Goal: Task Accomplishment & Management: Use online tool/utility

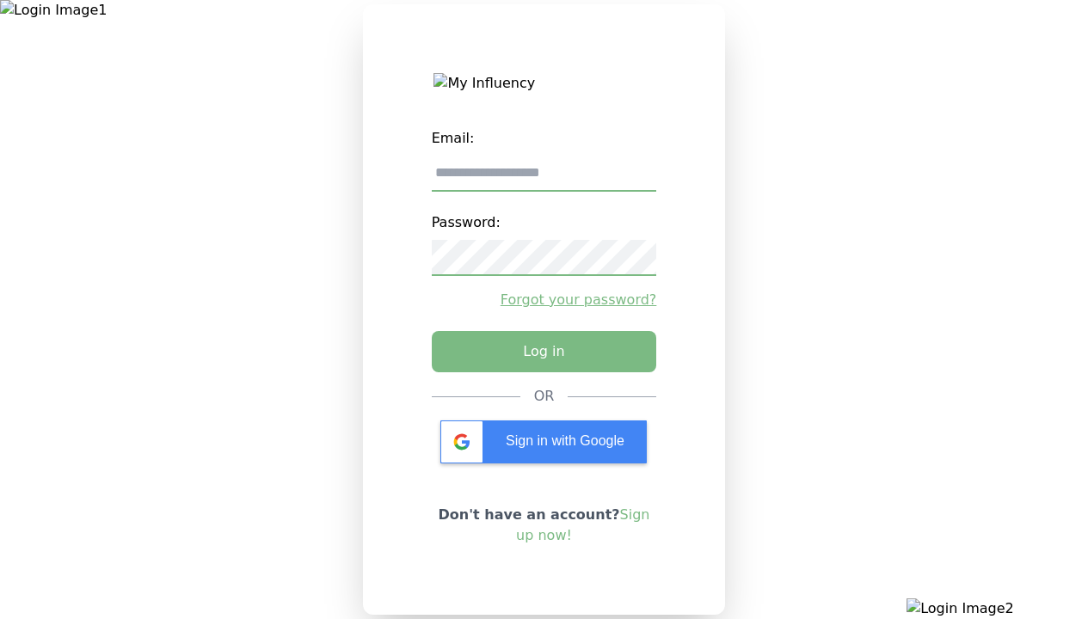
click at [544, 180] on input "email" at bounding box center [544, 174] width 225 height 36
type input "**********"
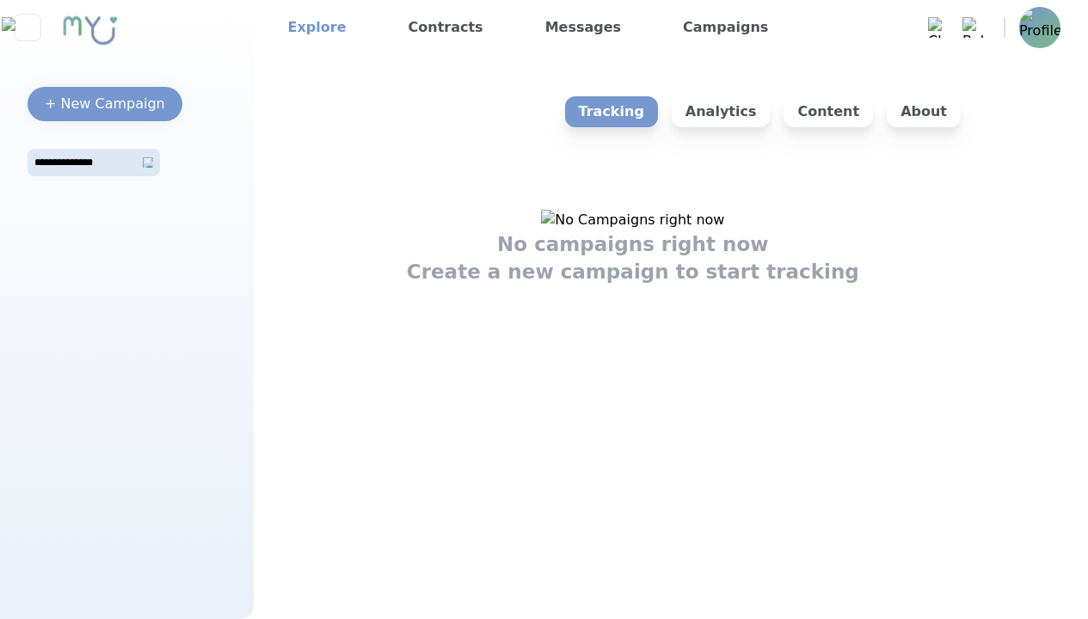
click at [311, 28] on link "Explore" at bounding box center [317, 28] width 72 height 28
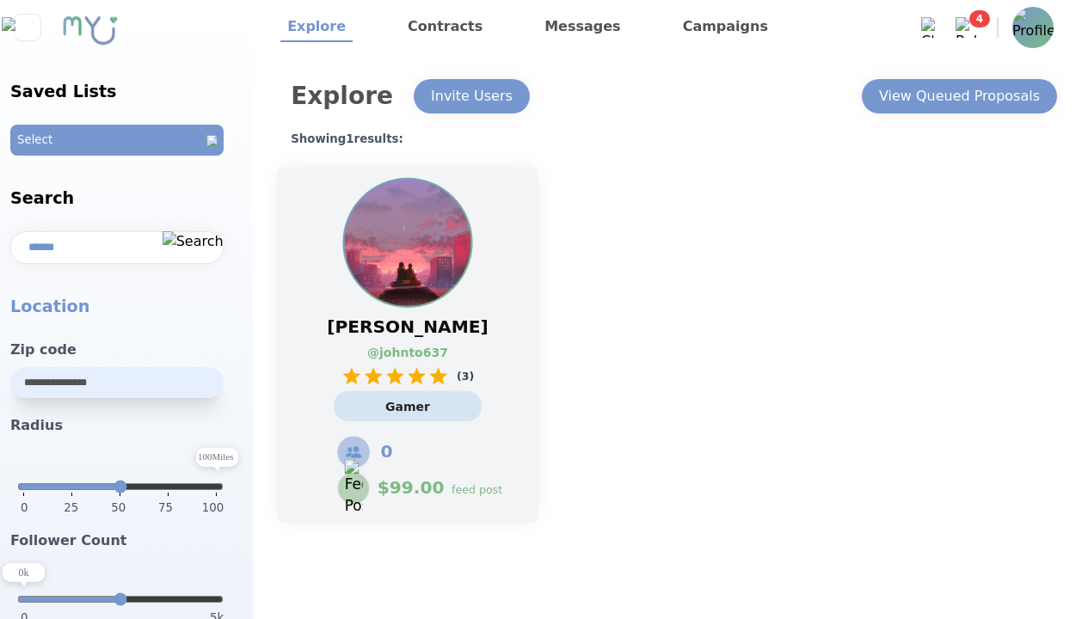
click at [408, 345] on link "@ johnto637" at bounding box center [398, 353] width 63 height 18
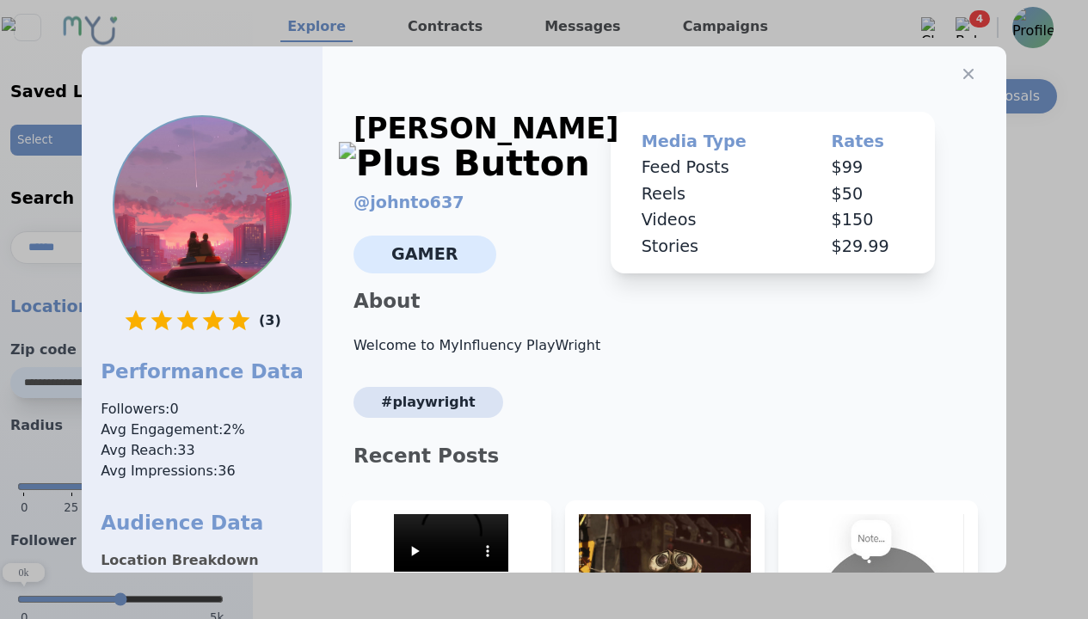
select select "*"
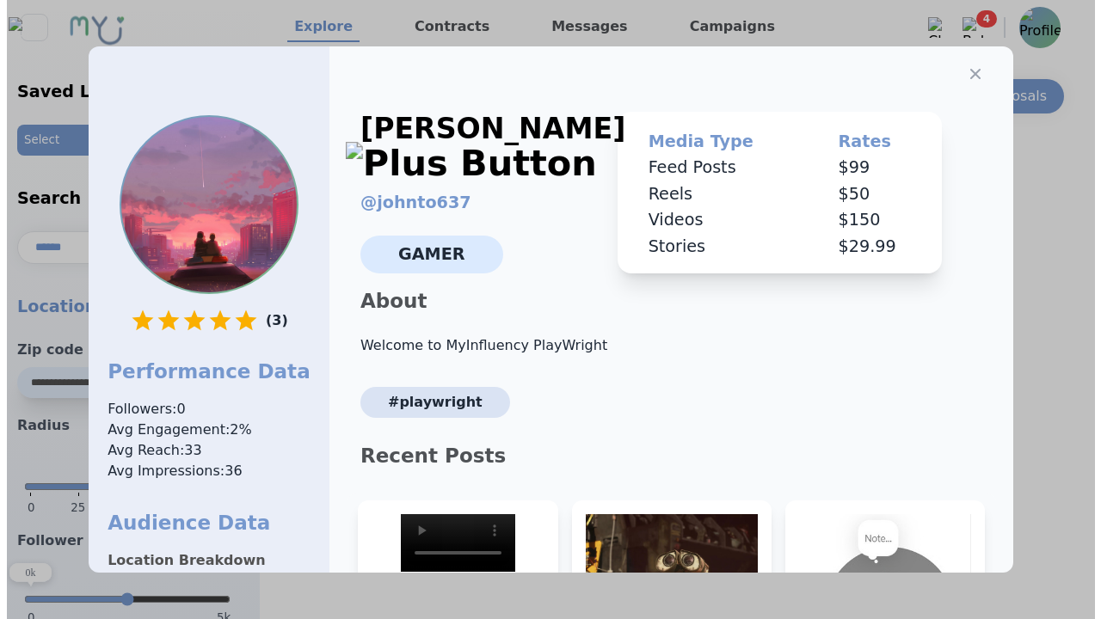
scroll to position [260, 0]
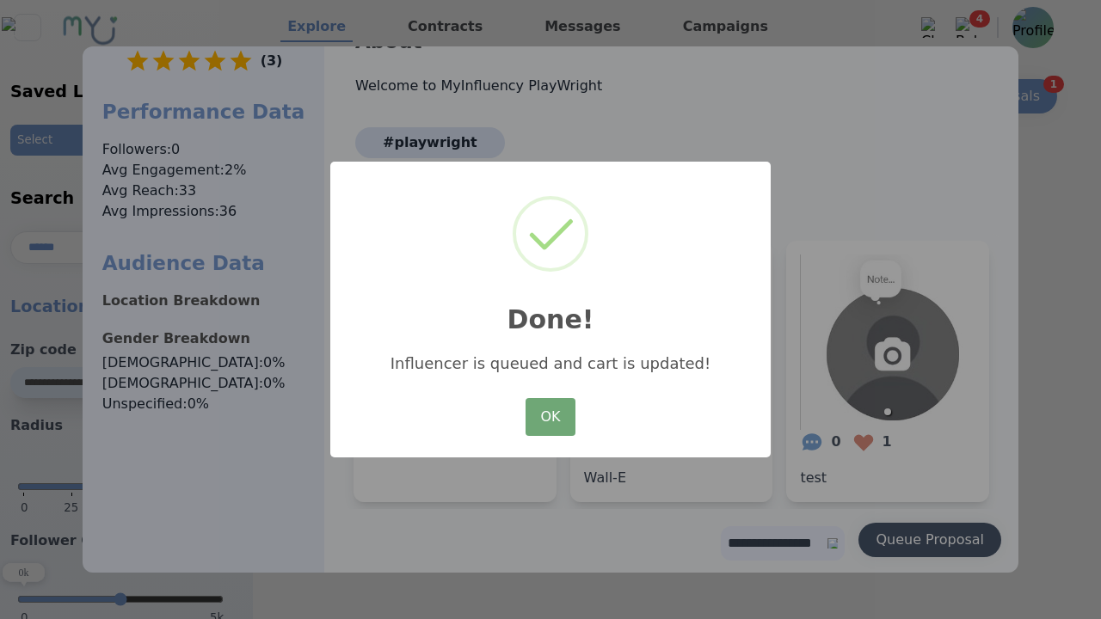
click at [551, 418] on button "OK" at bounding box center [551, 417] width 50 height 38
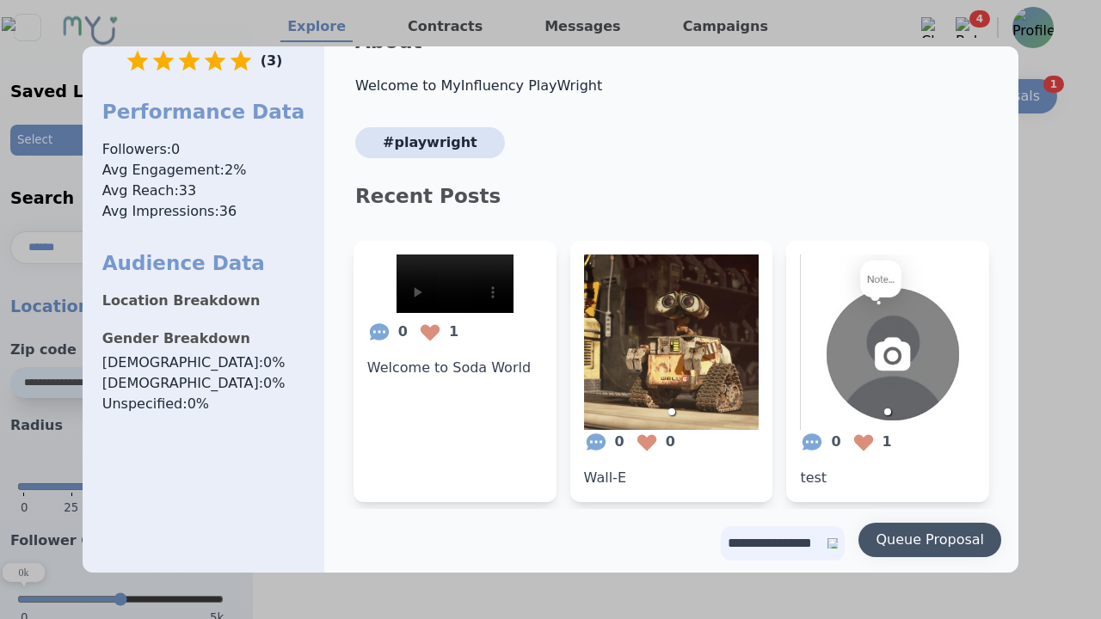
scroll to position [0, 0]
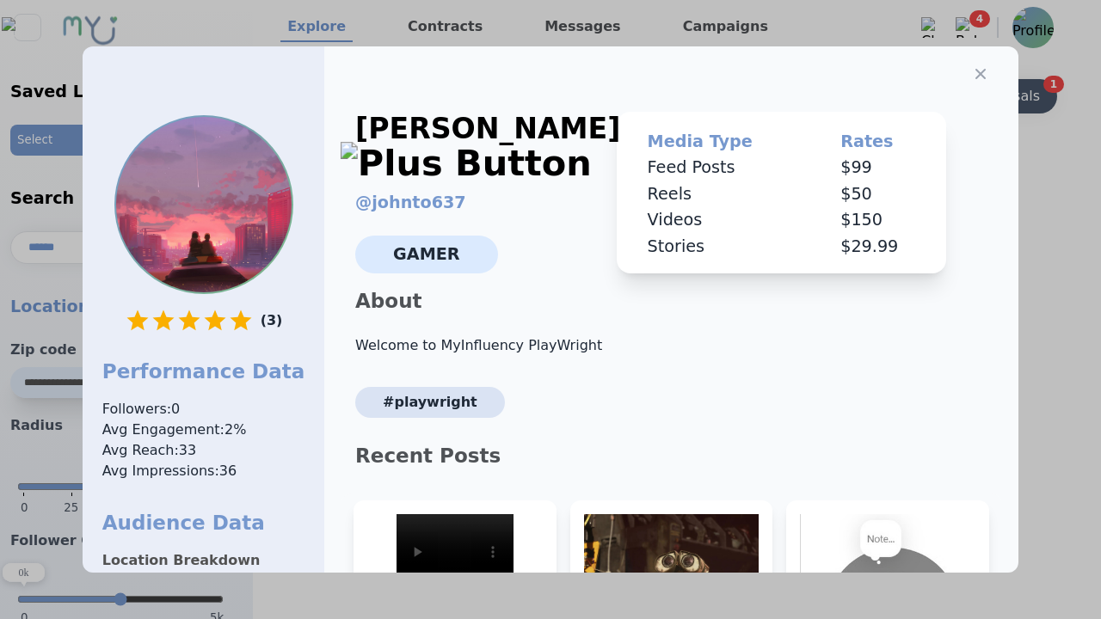
click at [976, 69] on icon "button" at bounding box center [981, 74] width 10 height 10
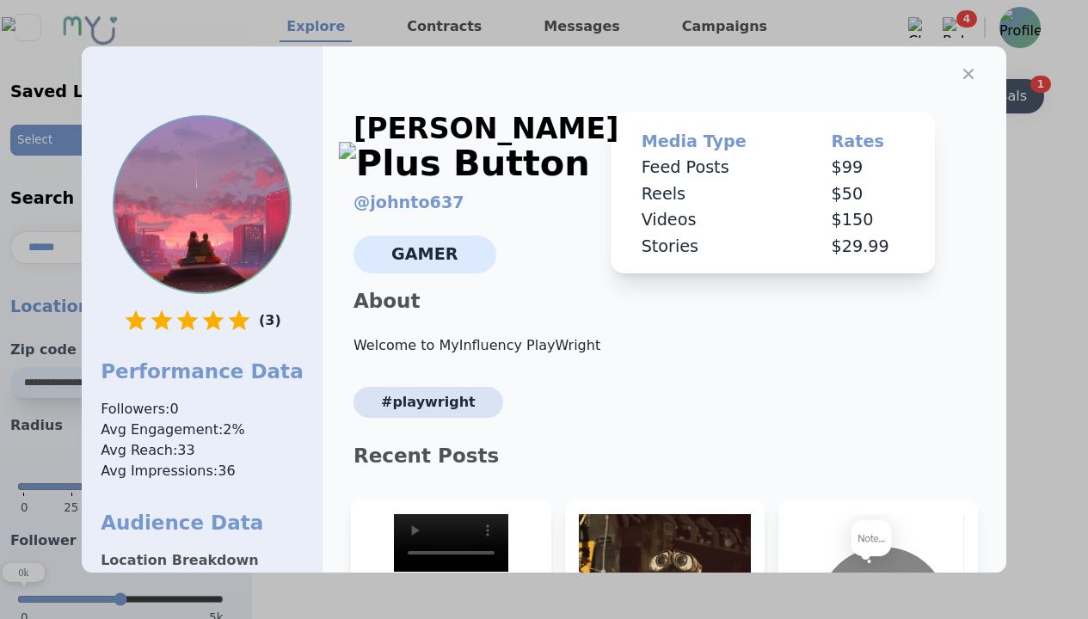
click at [958, 96] on div "View Queued Proposals" at bounding box center [946, 96] width 161 height 21
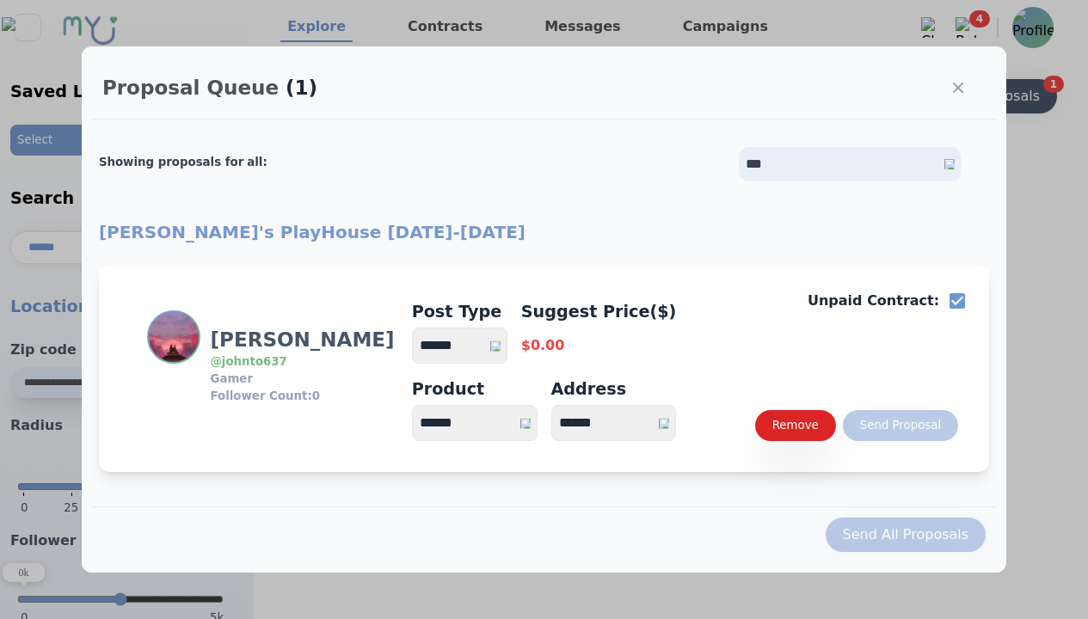
select select "*"
click at [468, 346] on select "**********" at bounding box center [460, 346] width 96 height 36
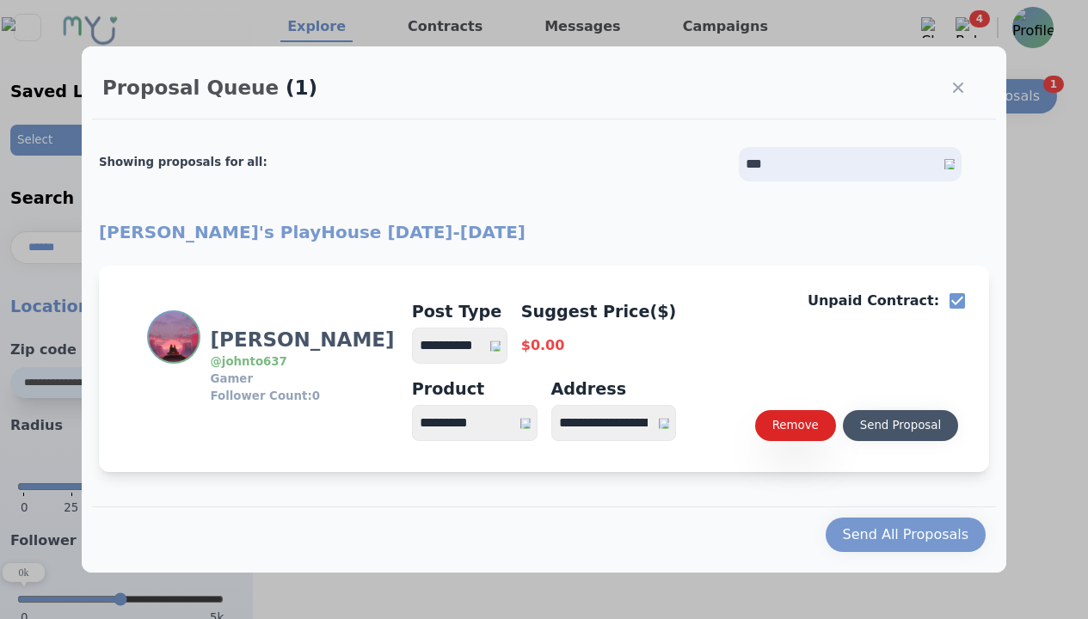
click at [900, 426] on div "Send Proposal" at bounding box center [900, 425] width 81 height 17
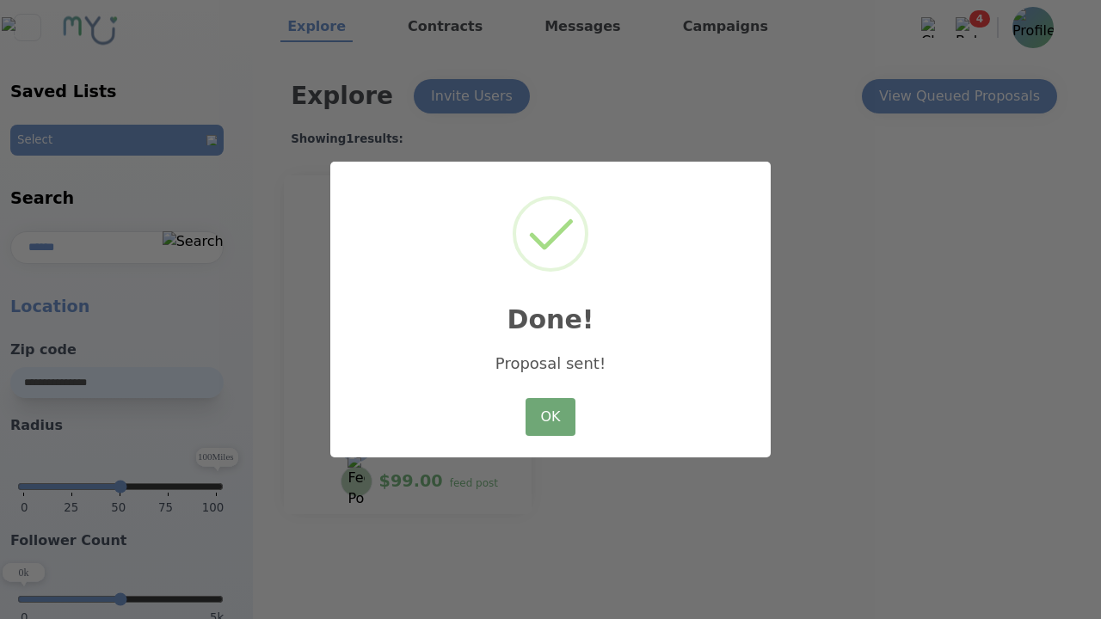
click at [551, 418] on button "OK" at bounding box center [551, 417] width 50 height 38
